Goal: Transaction & Acquisition: Purchase product/service

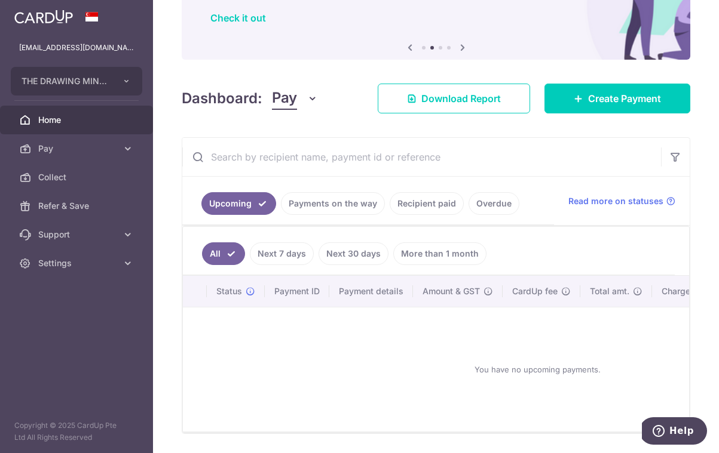
scroll to position [92, 0]
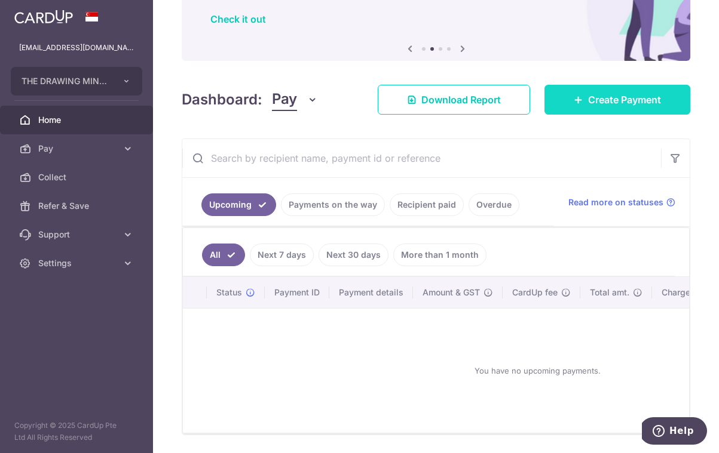
click at [619, 107] on link "Create Payment" at bounding box center [617, 100] width 146 height 30
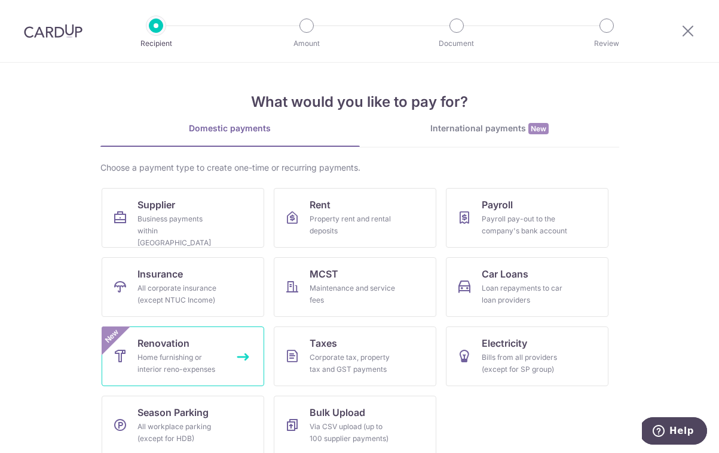
click at [187, 356] on div "Home furnishing or interior reno-expenses" at bounding box center [180, 364] width 86 height 24
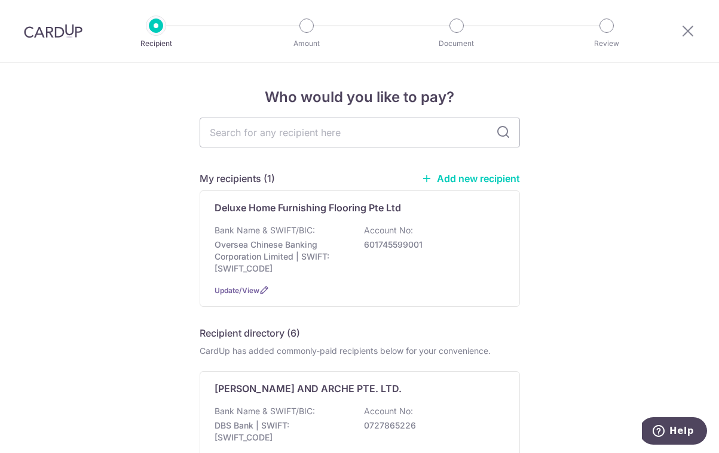
click at [695, 26] on div at bounding box center [687, 31] width 62 height 62
click at [687, 33] on icon at bounding box center [687, 30] width 14 height 15
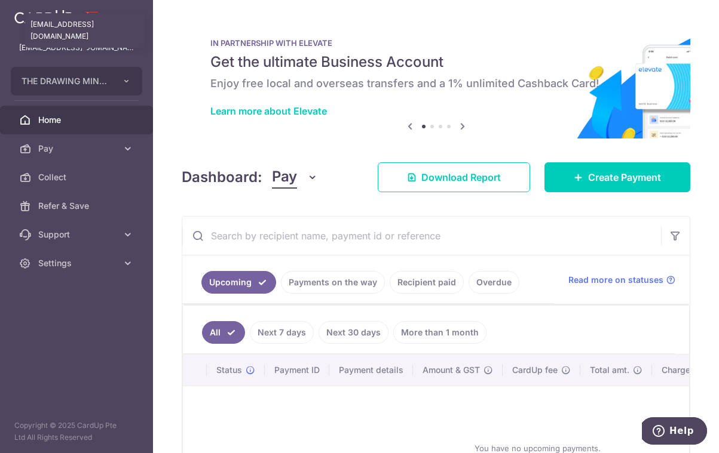
click at [96, 46] on p "[EMAIL_ADDRESS][DOMAIN_NAME]" at bounding box center [76, 48] width 115 height 12
click at [97, 50] on p "[EMAIL_ADDRESS][DOMAIN_NAME]" at bounding box center [76, 48] width 115 height 12
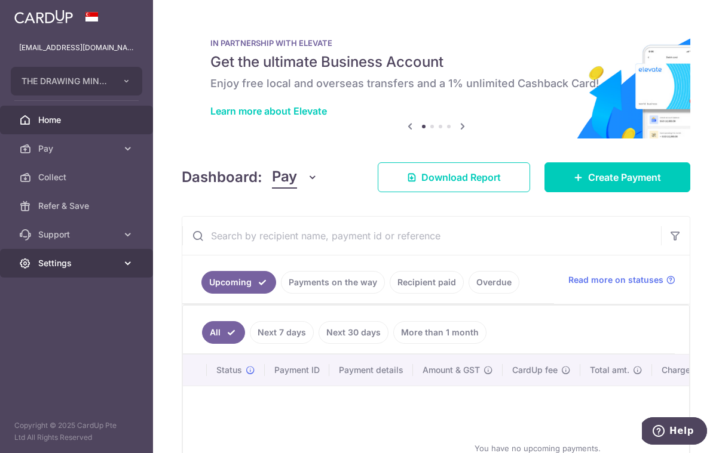
click at [130, 267] on icon at bounding box center [128, 263] width 12 height 12
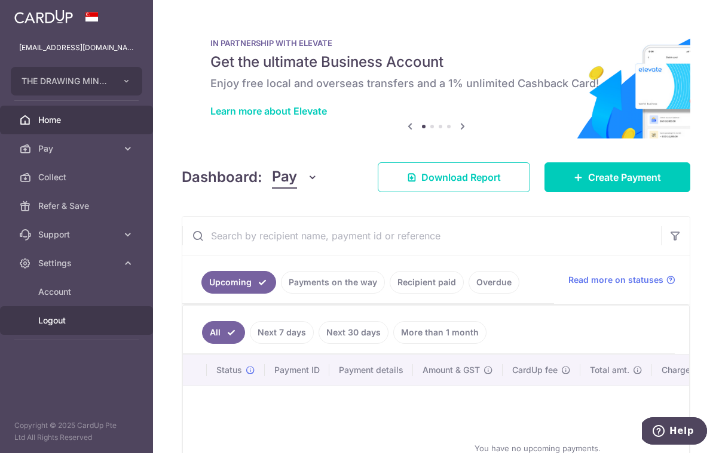
click at [67, 323] on span "Logout" at bounding box center [77, 321] width 79 height 12
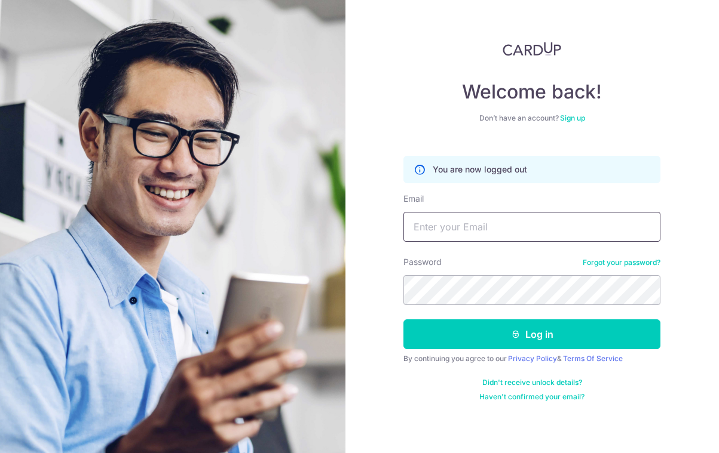
type input "chewmae@gmail.com"
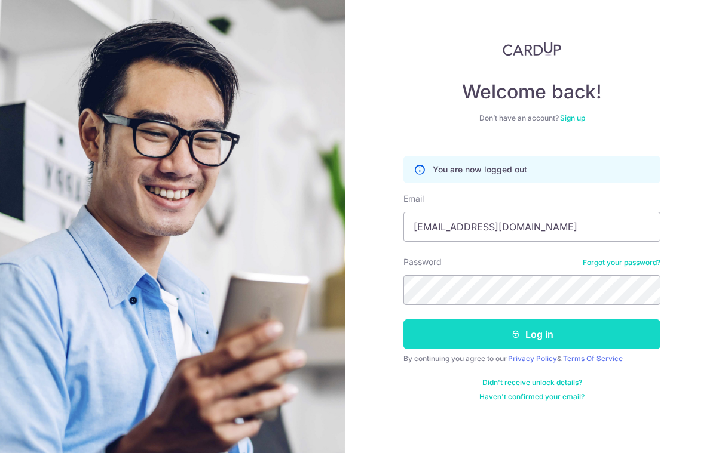
click at [472, 346] on button "Log in" at bounding box center [531, 335] width 257 height 30
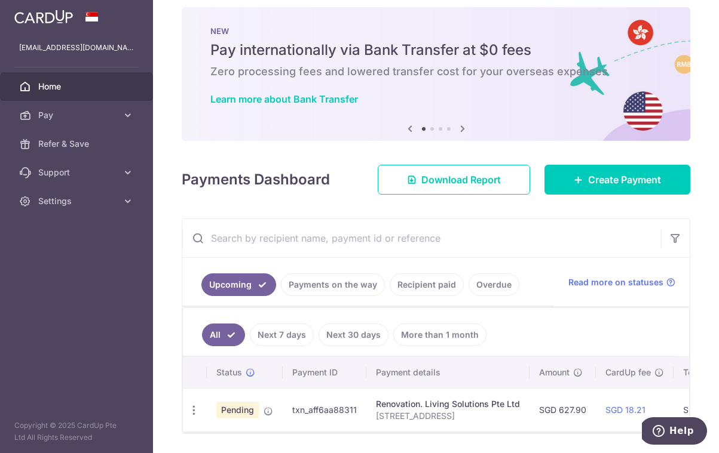
scroll to position [11, 0]
